Goal: Browse casually

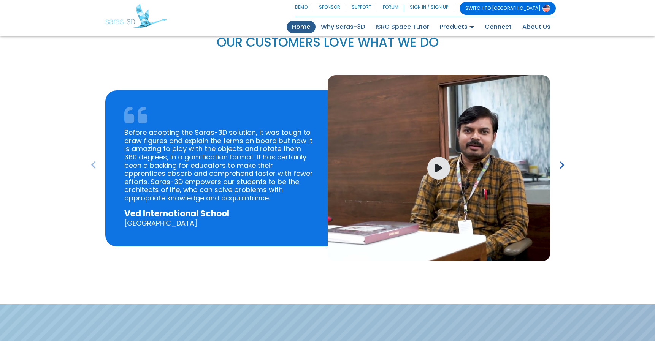
scroll to position [1090, 0]
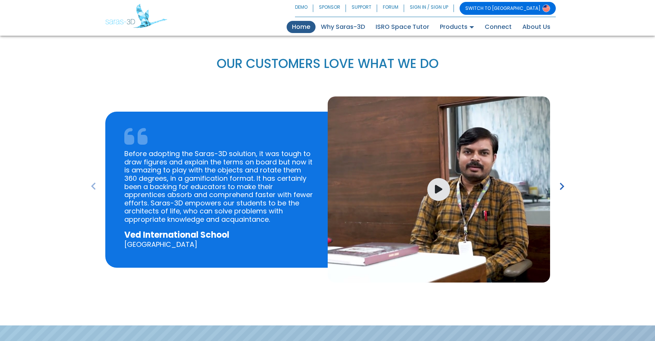
click at [559, 179] on icon "keyboard_arrow_right" at bounding box center [561, 186] width 14 height 14
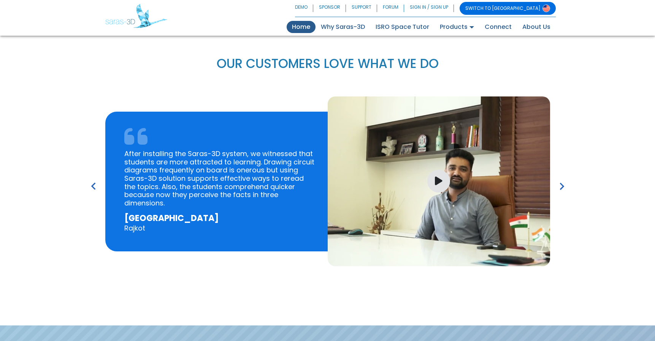
click at [559, 179] on icon "keyboard_arrow_right" at bounding box center [561, 186] width 14 height 14
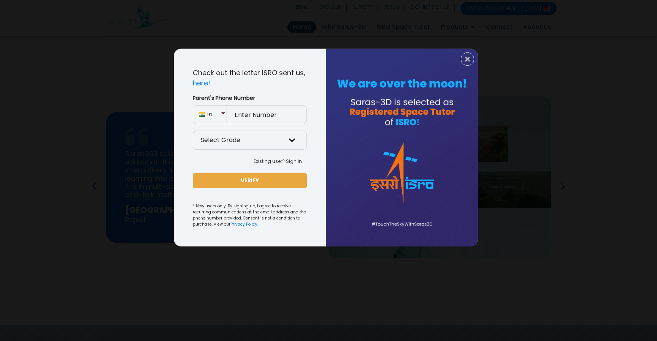
click at [559, 165] on div "× Check out the letter ISRO sent us, here! Parent's Phone Number 91 Select Grad…" at bounding box center [328, 170] width 657 height 341
click at [470, 57] on span "×" at bounding box center [467, 59] width 6 height 10
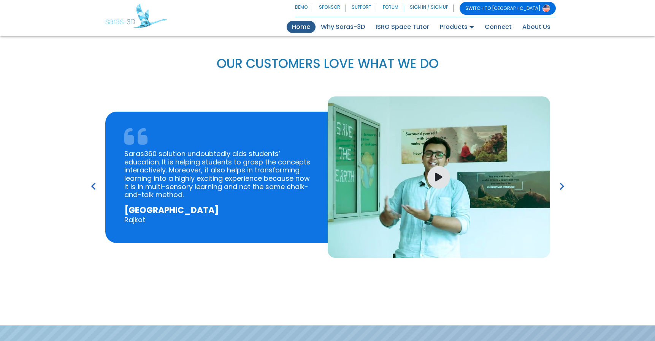
click at [562, 179] on icon "keyboard_arrow_right" at bounding box center [561, 186] width 14 height 14
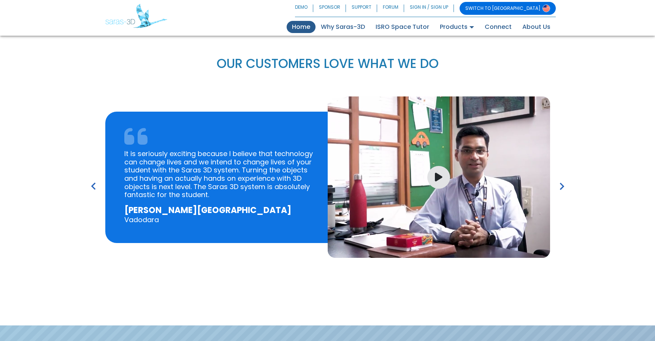
click at [562, 179] on icon "keyboard_arrow_right" at bounding box center [561, 186] width 14 height 14
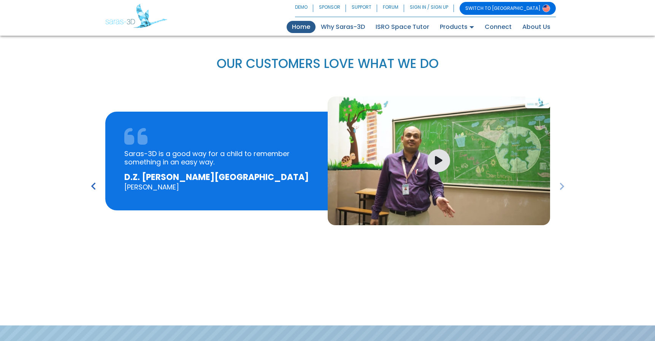
click at [562, 179] on icon "keyboard_arrow_right" at bounding box center [561, 186] width 14 height 14
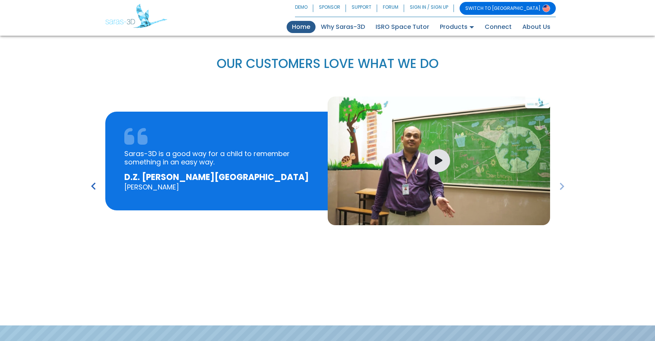
click at [560, 179] on icon "keyboard_arrow_right" at bounding box center [561, 186] width 14 height 14
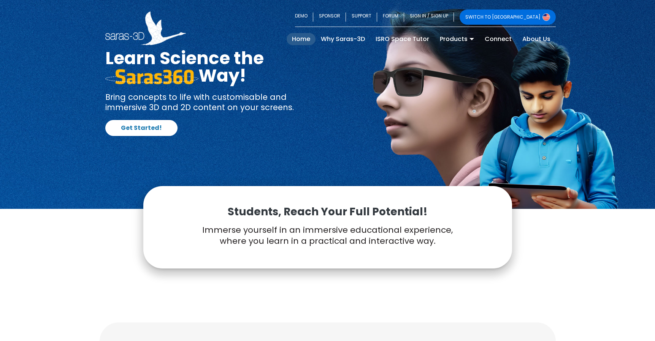
scroll to position [0, 0]
